Goal: Check status

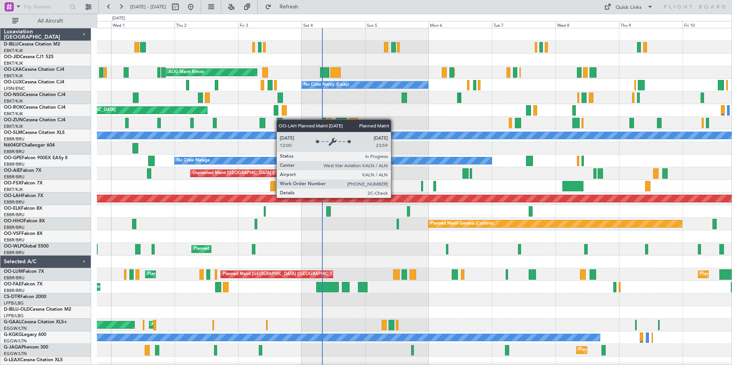
click at [389, 198] on div "Planned Maint Kortrijk-[GEOGRAPHIC_DATA] Planned Maint [GEOGRAPHIC_DATA]-[GEOGR…" at bounding box center [414, 268] width 635 height 480
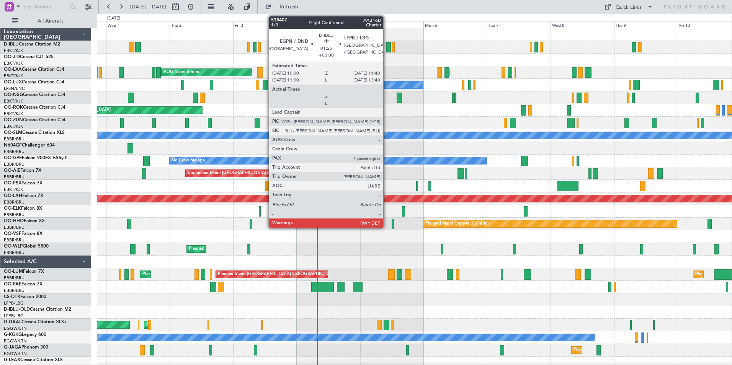
click at [387, 48] on div at bounding box center [388, 47] width 5 height 10
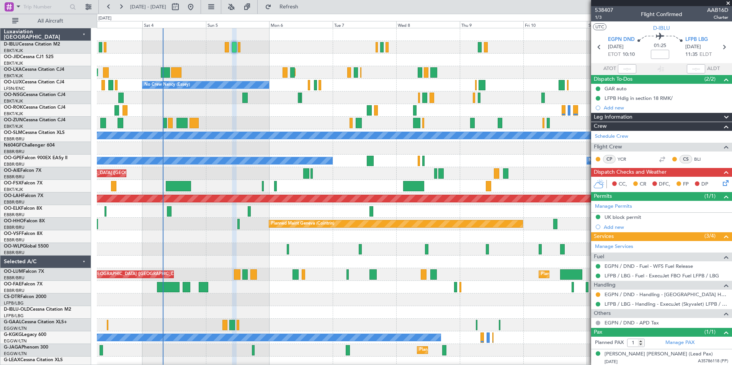
click at [283, 189] on div "Planned Maint Kortrijk-[GEOGRAPHIC_DATA] AOG Maint [GEOGRAPHIC_DATA] No Crew [P…" at bounding box center [414, 268] width 635 height 480
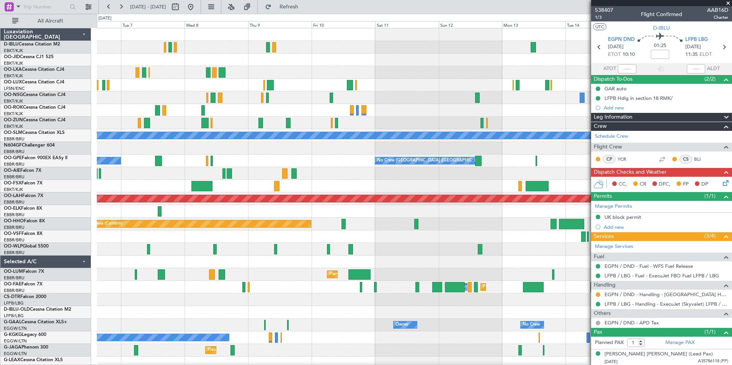
click at [268, 62] on div at bounding box center [414, 60] width 635 height 13
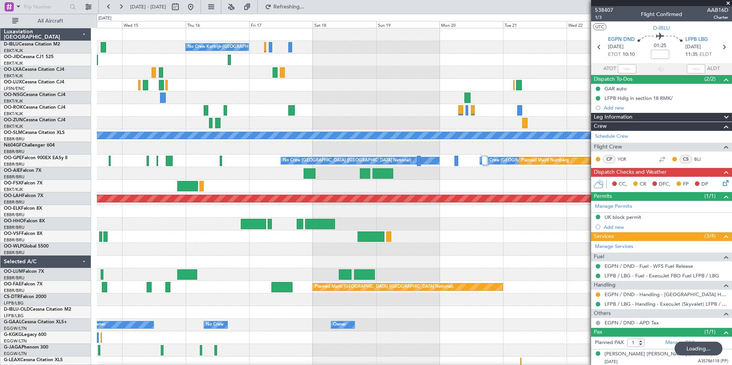
click at [214, 92] on div "No Crew Kortrijk-[GEOGRAPHIC_DATA] A/C Unavailable [GEOGRAPHIC_DATA] No Crew [G…" at bounding box center [414, 268] width 635 height 480
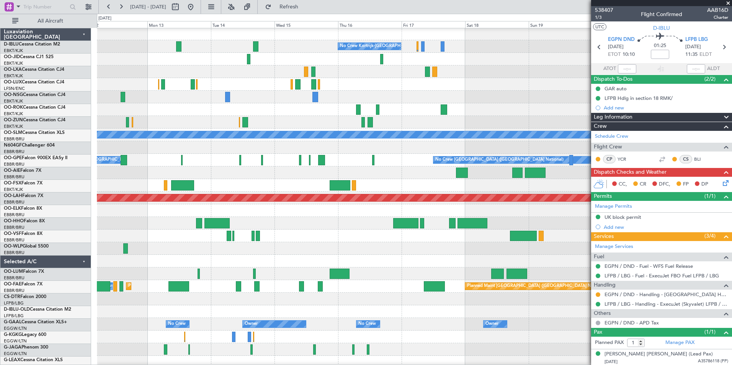
click at [556, 46] on div "No Crew Kortrijk-[GEOGRAPHIC_DATA] No Crew" at bounding box center [414, 46] width 635 height 13
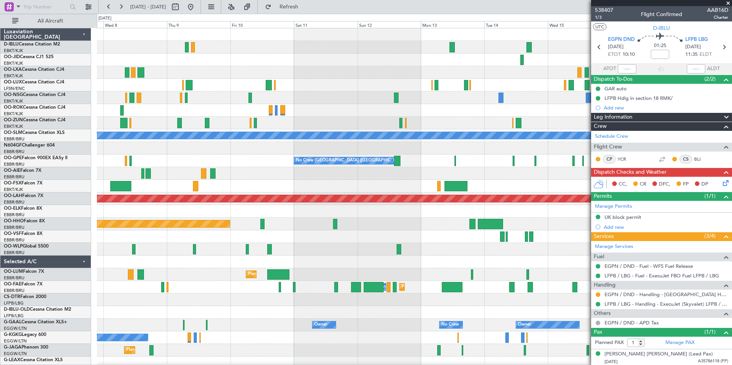
click at [601, 89] on fb-app "[DATE] - [DATE] Refresh Quick Links All Aircraft No Crew Kortrijk-[GEOGRAPHIC_D…" at bounding box center [366, 186] width 732 height 360
click at [593, 100] on fb-app "[DATE] - [DATE] Refresh Quick Links All Aircraft No Crew Kortrijk-[GEOGRAPHIC_D…" at bounding box center [366, 186] width 732 height 360
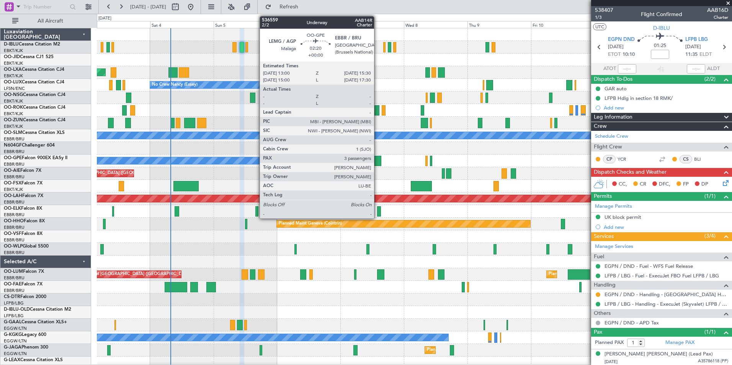
click at [378, 162] on div at bounding box center [377, 161] width 7 height 10
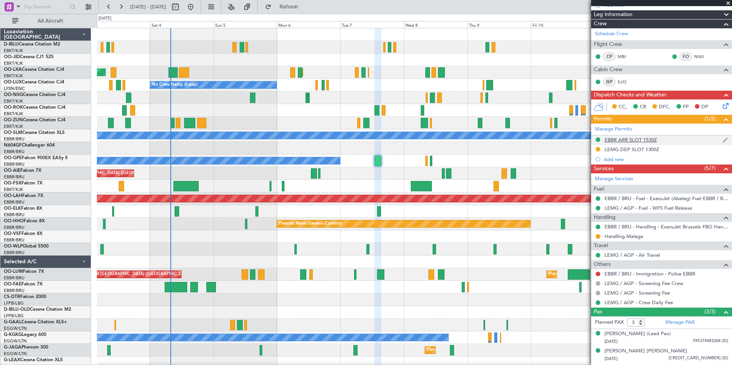
scroll to position [118, 0]
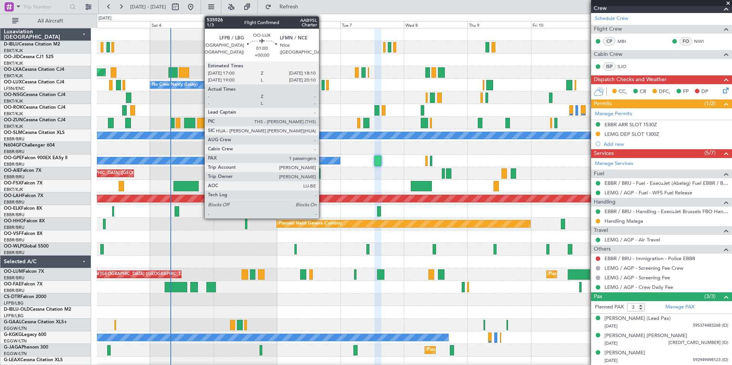
click at [322, 86] on div at bounding box center [323, 85] width 3 height 10
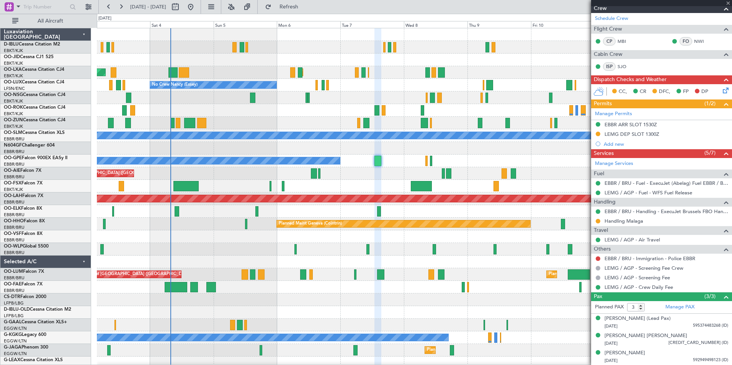
type input "1"
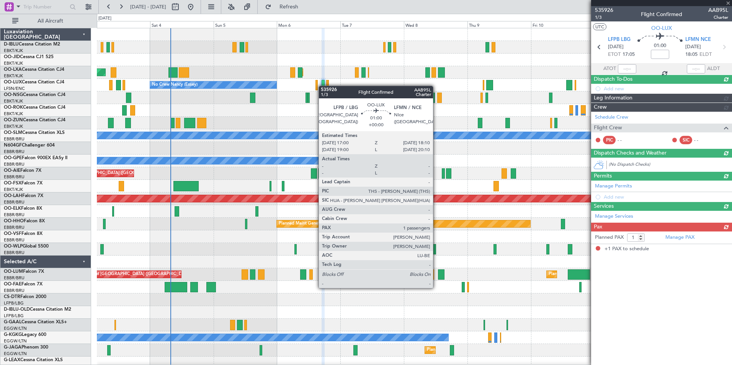
scroll to position [0, 0]
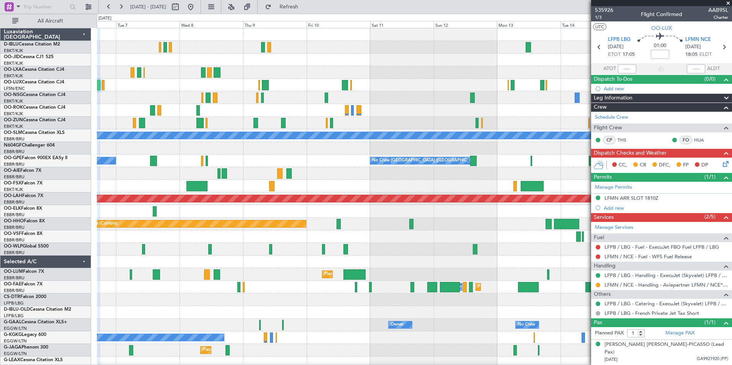
click at [250, 252] on div at bounding box center [414, 249] width 635 height 13
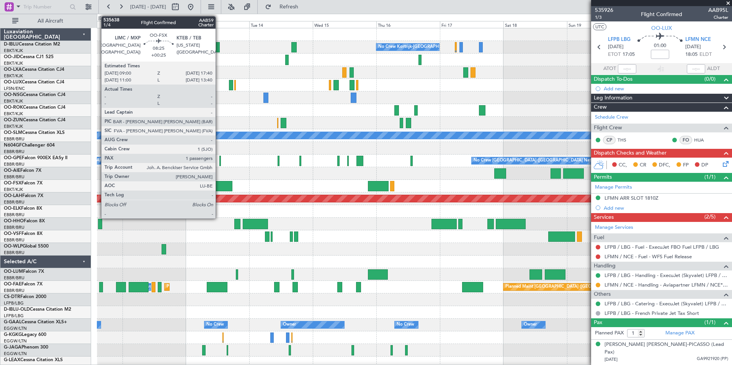
click at [219, 188] on div at bounding box center [220, 186] width 23 height 10
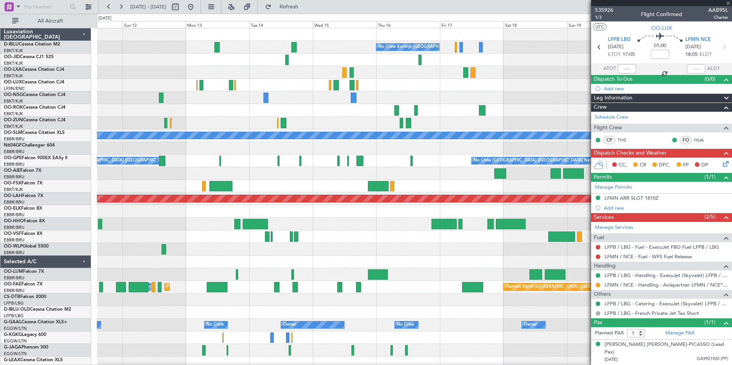
type input "+00:25"
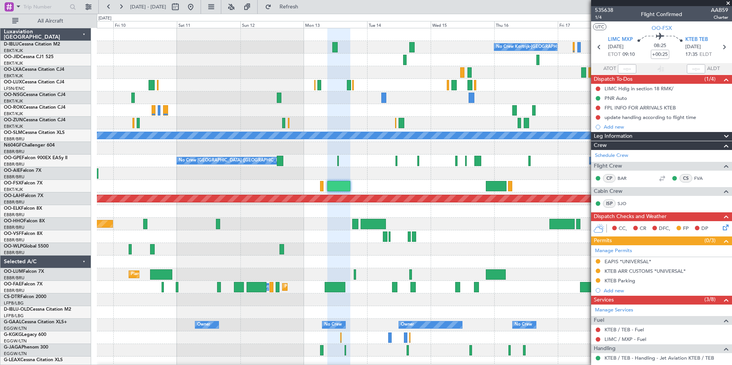
click at [560, 245] on div "No Crew Kortrijk-[GEOGRAPHIC_DATA] A/C Unavailable [GEOGRAPHIC_DATA] No Crew [G…" at bounding box center [414, 287] width 635 height 518
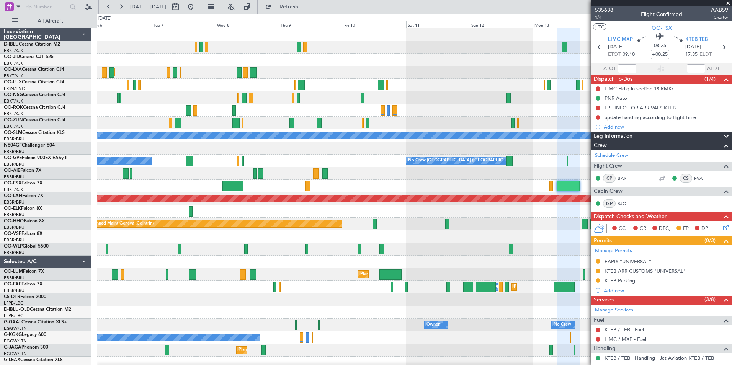
click at [626, 250] on fb-app "[DATE] - [DATE] Refresh Quick Links All Aircraft No Crew Kortrijk-[GEOGRAPHIC_D…" at bounding box center [366, 186] width 732 height 360
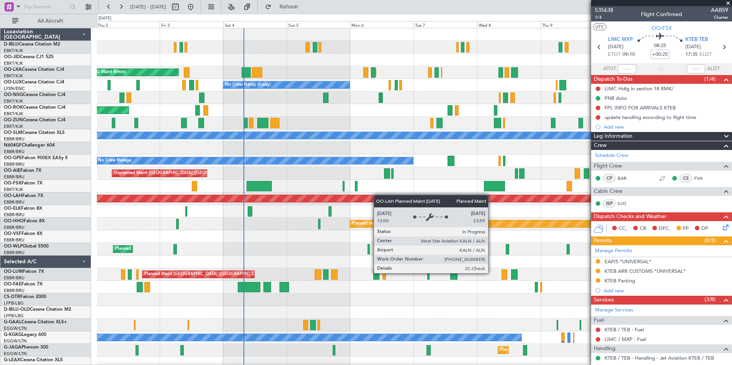
click at [414, 198] on div "Planned Maint Kortrijk-[GEOGRAPHIC_DATA] Planned Maint [GEOGRAPHIC_DATA]-[GEOGR…" at bounding box center [414, 268] width 635 height 480
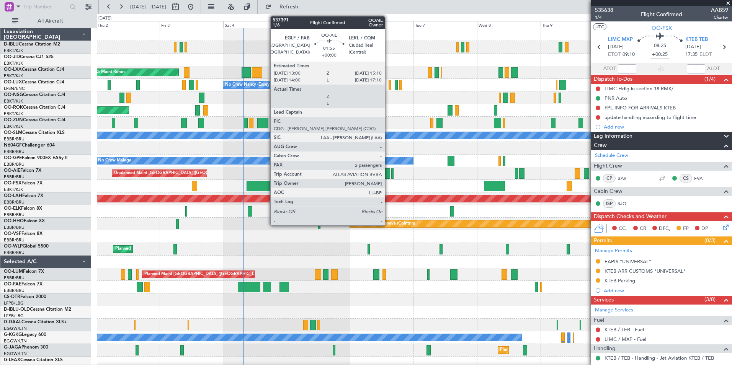
click at [388, 170] on div at bounding box center [387, 173] width 6 height 10
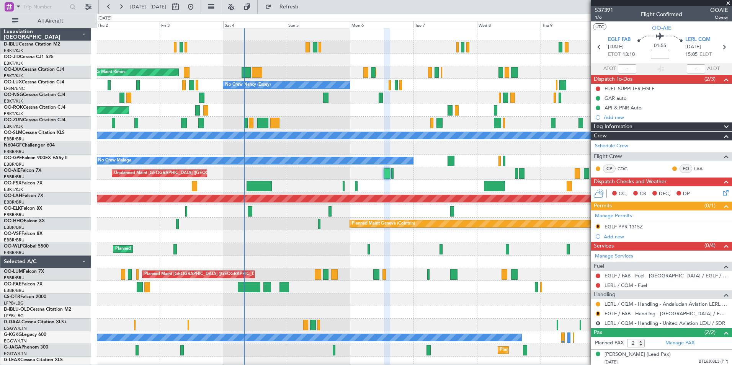
click at [119, 256] on div "Planned Maint Kortrijk-[GEOGRAPHIC_DATA] Planned Maint [GEOGRAPHIC_DATA]-[GEOGR…" at bounding box center [414, 268] width 635 height 480
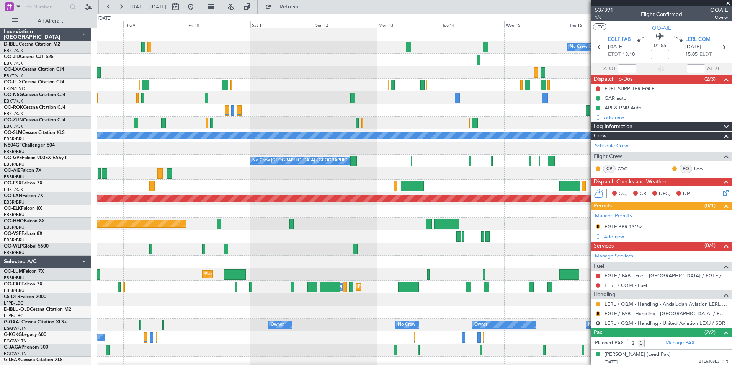
click at [239, 255] on div at bounding box center [414, 249] width 635 height 13
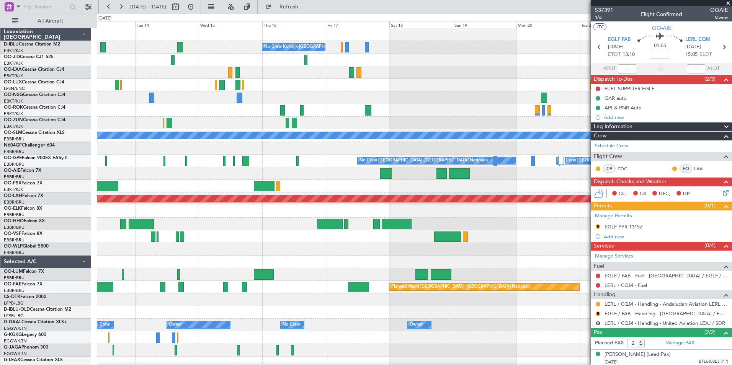
click at [260, 266] on div "No Crew Kortrijk-[GEOGRAPHIC_DATA] No Crew No Crew A/C Unavailable [GEOGRAPHIC_…" at bounding box center [414, 268] width 635 height 480
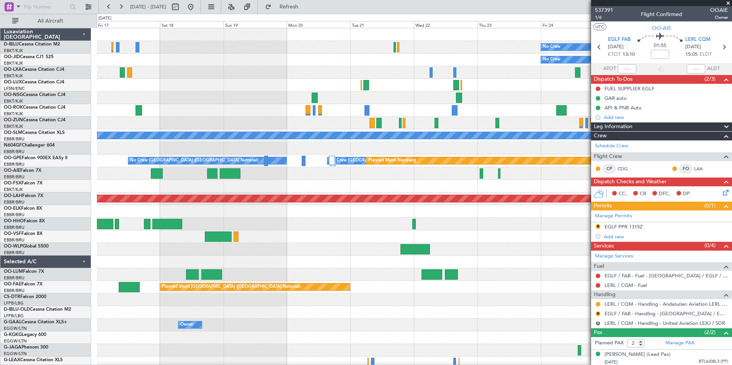
click at [286, 221] on div "No Crew No Crew Kortrijk-[GEOGRAPHIC_DATA] No Crew Planned Maint [GEOGRAPHIC_DA…" at bounding box center [414, 287] width 635 height 518
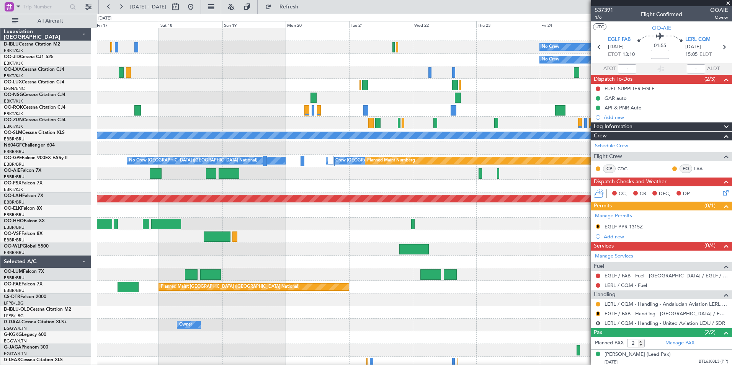
click at [246, 234] on div "No Crew No Crew Kortrijk-[GEOGRAPHIC_DATA] No Crew Planned Maint [GEOGRAPHIC_DA…" at bounding box center [414, 287] width 635 height 518
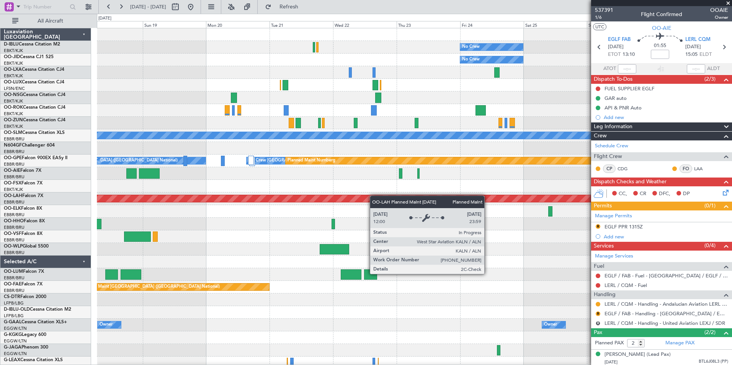
click at [450, 200] on div "No Crew No Crew Kortrijk-[GEOGRAPHIC_DATA] No Crew Planned Maint [GEOGRAPHIC_DA…" at bounding box center [414, 268] width 635 height 480
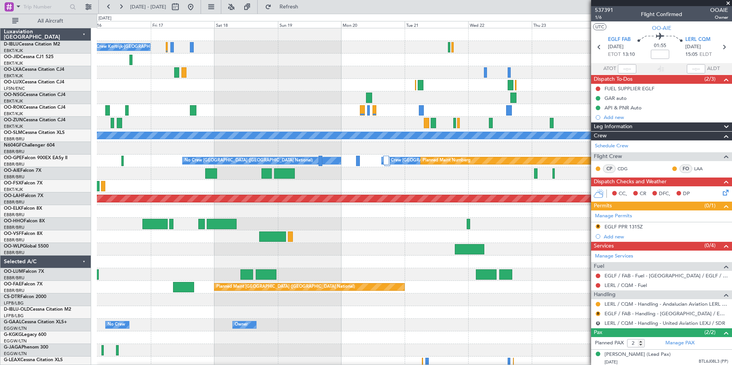
click at [503, 192] on div at bounding box center [414, 186] width 635 height 13
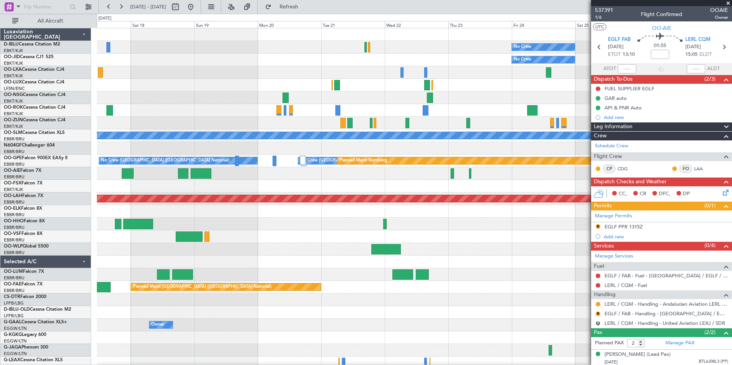
click at [314, 242] on div "No Crew No Crew Kortrijk-[GEOGRAPHIC_DATA] No Crew Planned Maint [GEOGRAPHIC_DA…" at bounding box center [414, 287] width 635 height 518
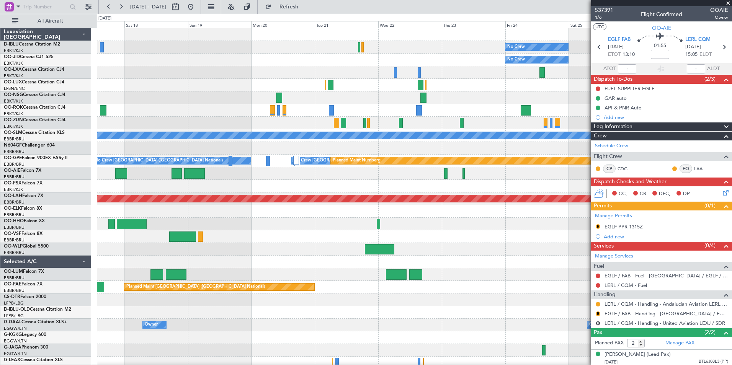
click at [467, 243] on div at bounding box center [414, 236] width 635 height 13
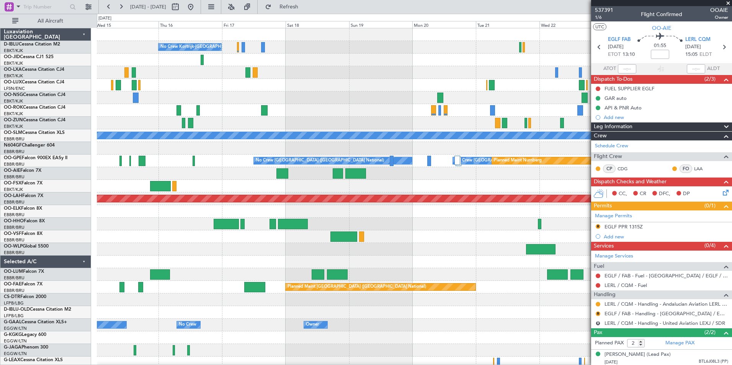
click at [447, 267] on div "No Crew No Crew Kortrijk-[GEOGRAPHIC_DATA] No Crew A/C Unavailable [GEOGRAPHIC_…" at bounding box center [414, 268] width 635 height 480
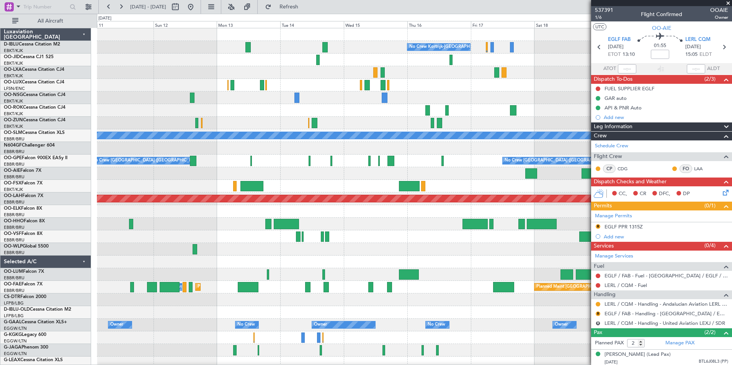
click at [533, 275] on div "No Crew Kortrijk-[GEOGRAPHIC_DATA] A/C Unavailable [GEOGRAPHIC_DATA] No Crew [G…" at bounding box center [414, 268] width 635 height 480
click at [525, 269] on div "No Crew Kortrijk-[GEOGRAPHIC_DATA] A/C Unavailable [GEOGRAPHIC_DATA] No Crew [G…" at bounding box center [414, 268] width 635 height 480
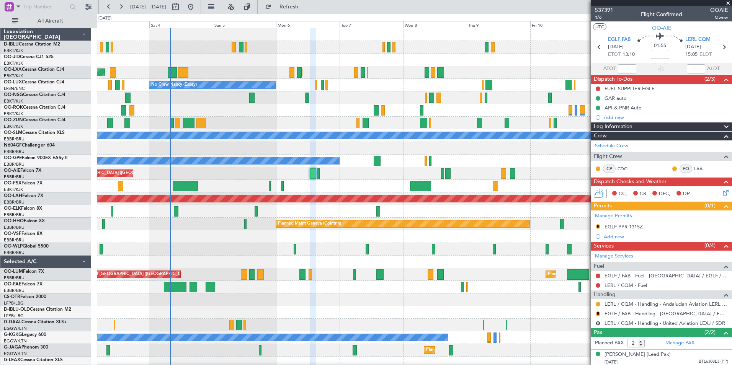
click at [547, 280] on div "Planned Maint Kortrijk-[GEOGRAPHIC_DATA] AOG Maint [GEOGRAPHIC_DATA] No Crew [P…" at bounding box center [414, 268] width 635 height 480
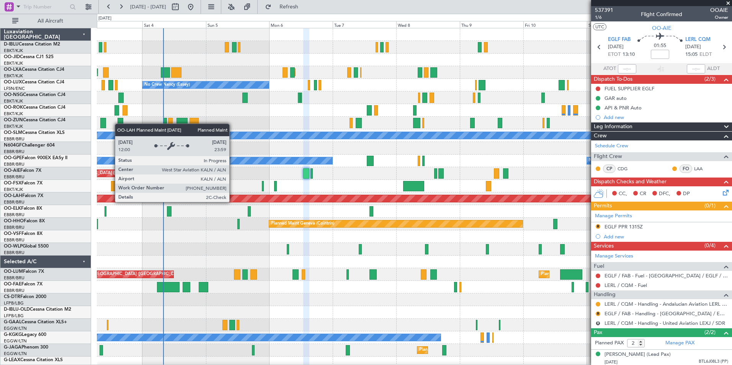
click at [226, 202] on div "Planned Maint [PERSON_NAME]-[GEOGRAPHIC_DATA][PERSON_NAME] ([GEOGRAPHIC_DATA][P…" at bounding box center [414, 198] width 1904 height 7
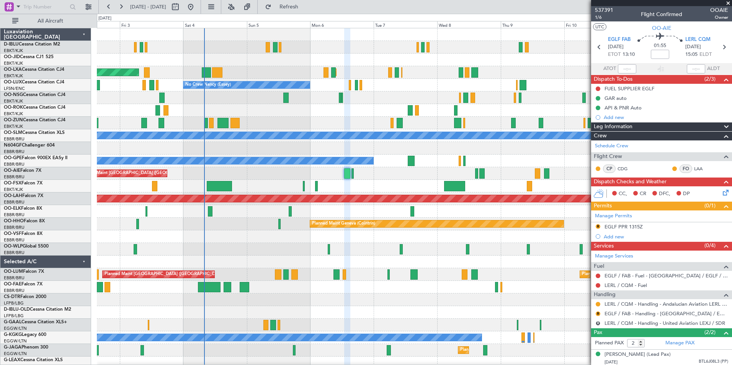
click at [228, 230] on div "Planned Maint Geneva (Cointrin)" at bounding box center [414, 224] width 635 height 13
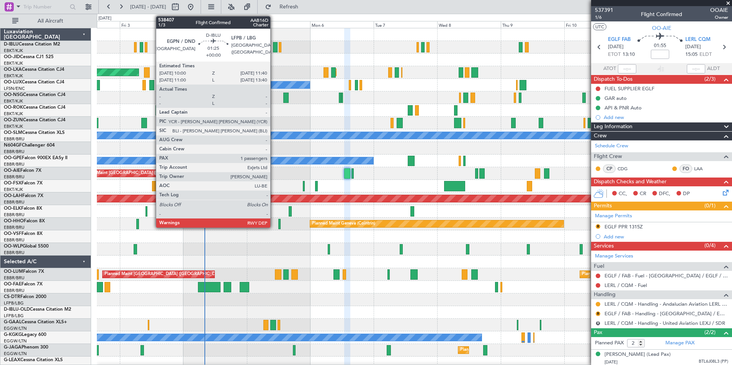
click at [274, 42] on div at bounding box center [275, 47] width 5 height 10
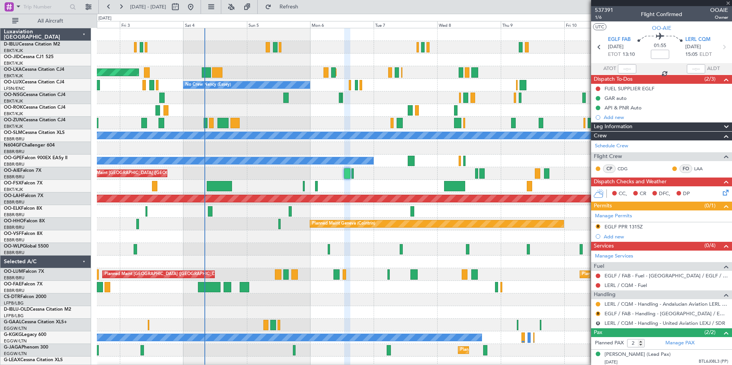
type input "1"
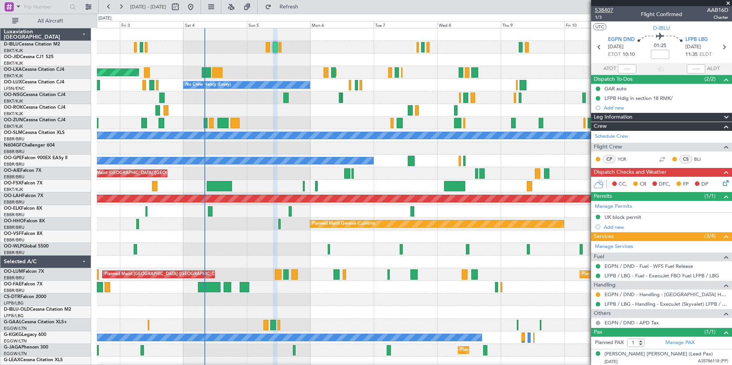
click at [605, 8] on span "538407" at bounding box center [604, 10] width 18 height 8
